Goal: Find specific page/section: Find specific page/section

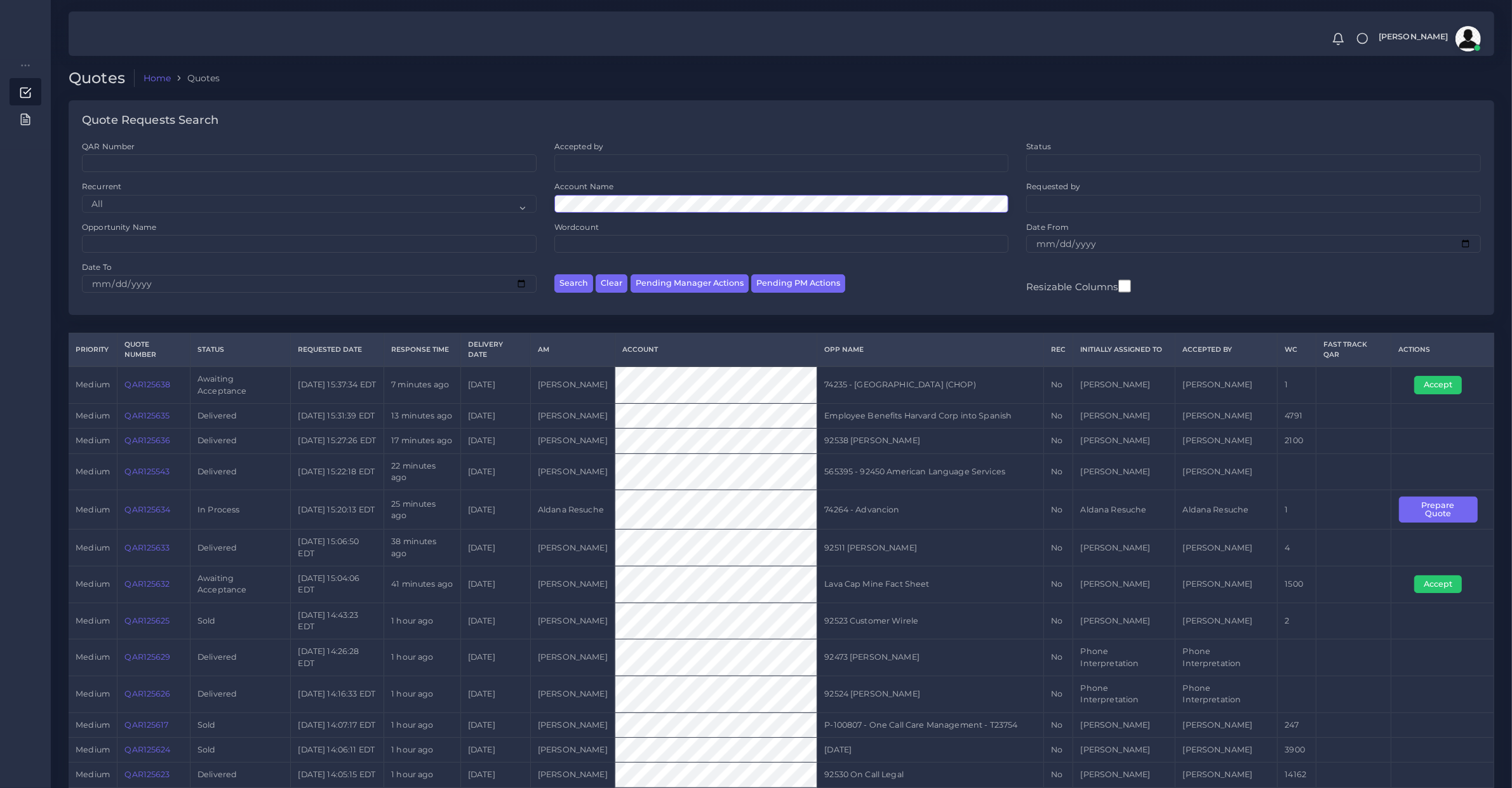
click at [554, 274] on button "Search" at bounding box center [573, 283] width 38 height 18
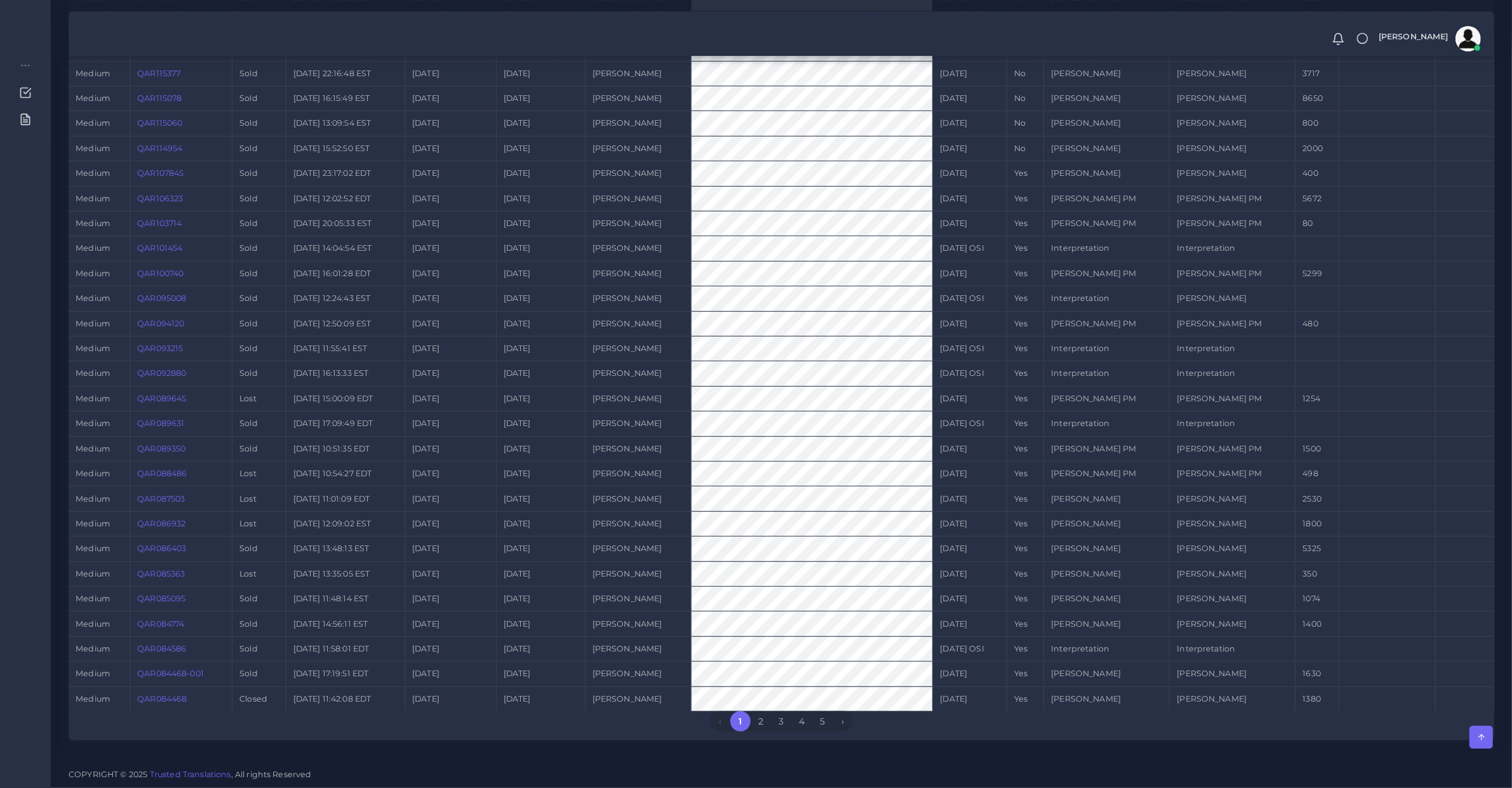
scroll to position [4, 0]
